Goal: Task Accomplishment & Management: Complete application form

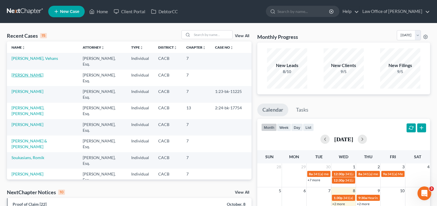
click at [34, 75] on link "[PERSON_NAME]" at bounding box center [27, 74] width 32 height 5
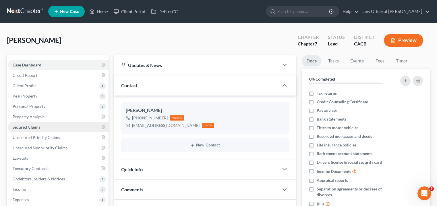
click at [61, 127] on link "Secured Claims" at bounding box center [58, 127] width 100 height 10
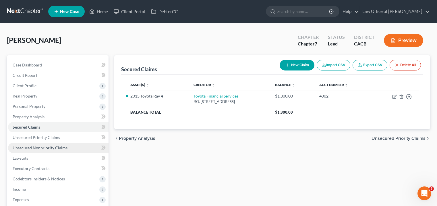
click at [66, 144] on link "Unsecured Nonpriority Claims" at bounding box center [58, 147] width 100 height 10
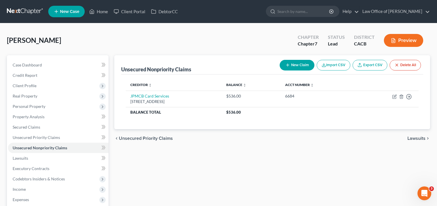
click at [284, 58] on div "New Claim Import CSV Export CSV Delete All" at bounding box center [350, 64] width 146 height 15
click at [292, 62] on button "New Claim" at bounding box center [297, 65] width 35 height 11
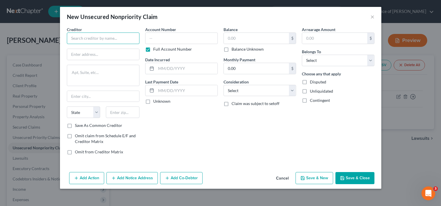
click at [98, 33] on input "text" at bounding box center [103, 37] width 73 height 11
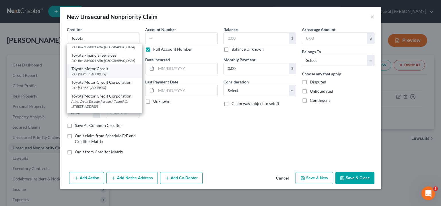
scroll to position [34, 0]
click at [127, 71] on div "Toyota Motor Credit" at bounding box center [104, 68] width 66 height 6
type input "Toyota Motor Credit"
type input "P.O. Box 9786"
type input "Cedar Rapids"
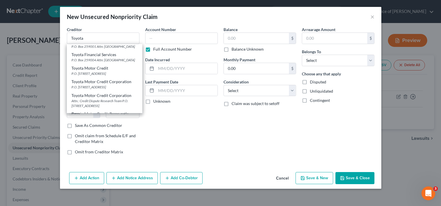
select select "16"
type input "52409"
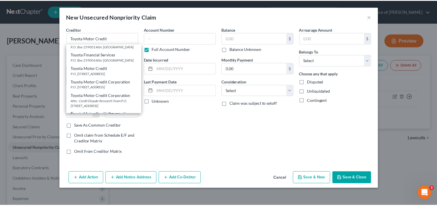
scroll to position [0, 0]
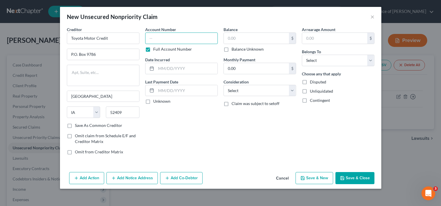
click at [197, 40] on input "text" at bounding box center [181, 37] width 73 height 11
type input "4002"
click at [264, 44] on div "$" at bounding box center [260, 37] width 73 height 11
click at [263, 42] on input "text" at bounding box center [256, 38] width 65 height 11
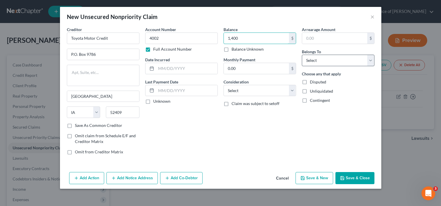
type input "1,400"
click at [332, 64] on select "Select Debtor 1 Only Debtor 2 Only Debtor 1 And Debtor 2 Only At Least One Of T…" at bounding box center [338, 60] width 73 height 11
select select "0"
click at [302, 55] on select "Select Debtor 1 Only Debtor 2 Only Debtor 1 And Debtor 2 Only At Least One Of T…" at bounding box center [338, 60] width 73 height 11
click at [232, 88] on select "Select Cable / Satellite Services Collection Agency Credit Card Debt Debt Couns…" at bounding box center [260, 90] width 73 height 11
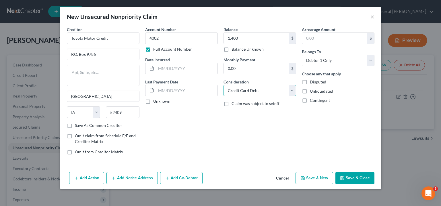
click at [224, 85] on select "Select Cable / Satellite Services Collection Agency Credit Card Debt Debt Couns…" at bounding box center [260, 90] width 73 height 11
click at [262, 92] on select "Select Cable / Satellite Services Collection Agency Credit Card Debt Debt Couns…" at bounding box center [260, 90] width 73 height 11
click at [224, 85] on select "Select Cable / Satellite Services Collection Agency Credit Card Debt Debt Couns…" at bounding box center [260, 90] width 73 height 11
click at [283, 88] on select "Select Cable / Satellite Services Collection Agency Credit Card Debt Debt Couns…" at bounding box center [260, 90] width 73 height 11
click at [224, 85] on select "Select Cable / Satellite Services Collection Agency Credit Card Debt Debt Couns…" at bounding box center [260, 90] width 73 height 11
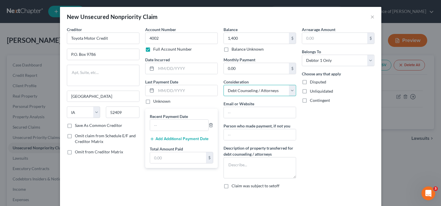
click at [277, 88] on select "Select Cable / Satellite Services Collection Agency Credit Card Debt Debt Couns…" at bounding box center [260, 90] width 73 height 11
select select "4"
click at [224, 85] on select "Select Cable / Satellite Services Collection Agency Credit Card Debt Debt Couns…" at bounding box center [260, 90] width 73 height 11
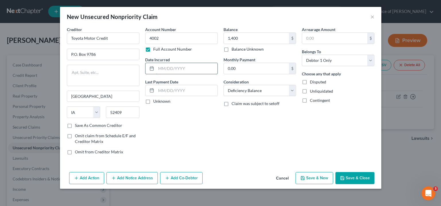
click at [194, 67] on input "text" at bounding box center [186, 68] width 61 height 11
type input "2021"
click at [228, 161] on div "Creditor * Toyota Motor Credit P.O. Box 9786 Cedar Rapids State AL AK AR AZ CA …" at bounding box center [221, 97] width 322 height 143
click at [350, 178] on button "Save & Close" at bounding box center [355, 178] width 39 height 12
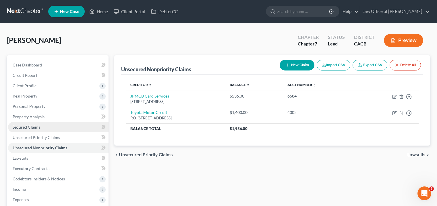
click at [61, 127] on link "Secured Claims" at bounding box center [58, 127] width 100 height 10
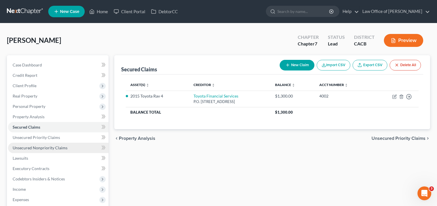
click at [75, 150] on link "Unsecured Nonpriority Claims" at bounding box center [58, 147] width 100 height 10
